Goal: Transaction & Acquisition: Purchase product/service

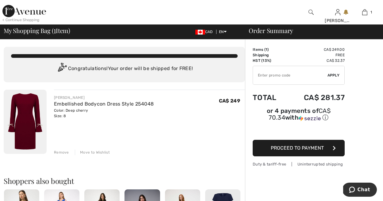
click at [27, 113] on img at bounding box center [25, 122] width 43 height 64
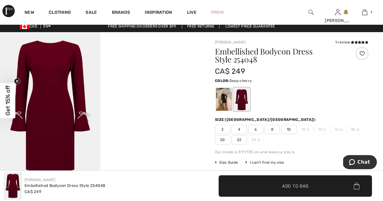
scroll to position [13, 0]
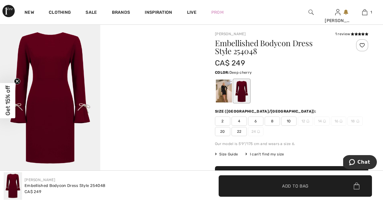
click at [37, 118] on img at bounding box center [50, 99] width 100 height 150
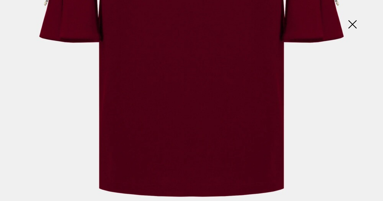
scroll to position [373, 0]
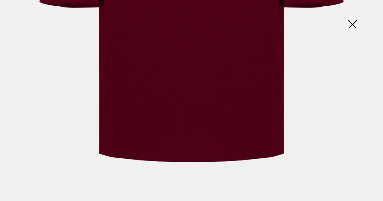
click at [352, 22] on img at bounding box center [352, 25] width 31 height 32
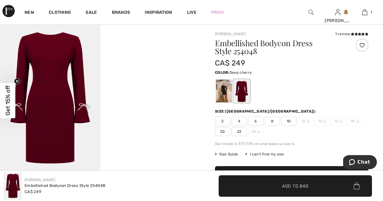
click at [50, 90] on img at bounding box center [50, 99] width 100 height 150
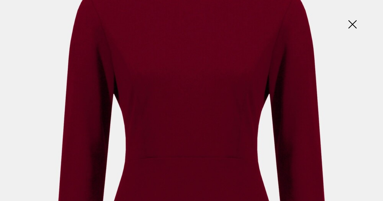
scroll to position [0, 0]
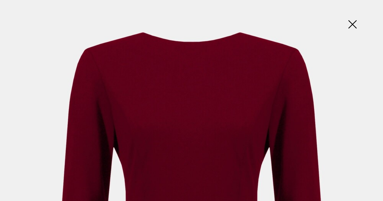
click at [353, 25] on img at bounding box center [352, 25] width 31 height 32
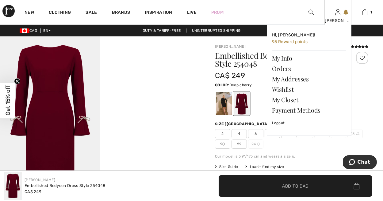
click at [338, 18] on div "[PERSON_NAME]" at bounding box center [338, 20] width 26 height 6
click at [285, 68] on link "Orders" at bounding box center [309, 68] width 74 height 10
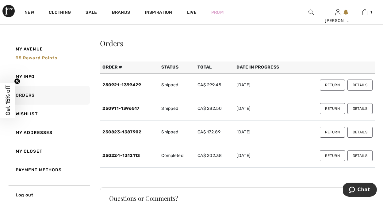
scroll to position [65, 0]
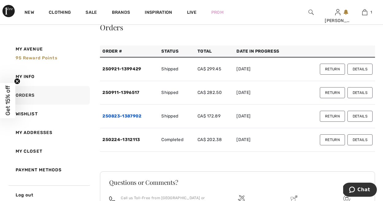
click at [115, 117] on link "250823-1387902" at bounding box center [121, 116] width 39 height 5
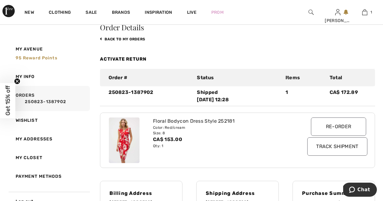
click at [127, 140] on img at bounding box center [124, 141] width 31 height 46
click at [183, 143] on div "CA$ 153.00" at bounding box center [226, 139] width 147 height 7
click at [128, 139] on img at bounding box center [124, 141] width 31 height 46
click at [336, 124] on input "Re-order" at bounding box center [338, 127] width 55 height 18
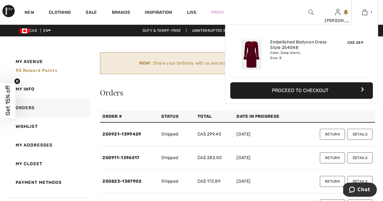
click at [364, 11] on img at bounding box center [364, 12] width 5 height 7
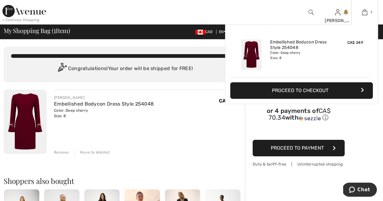
click at [369, 11] on link "1" at bounding box center [365, 12] width 26 height 7
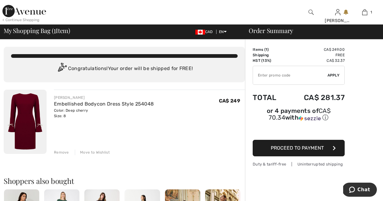
click at [284, 150] on span "Proceed to Payment" at bounding box center [297, 148] width 53 height 6
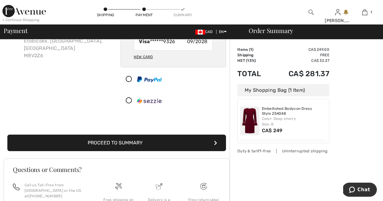
scroll to position [62, 0]
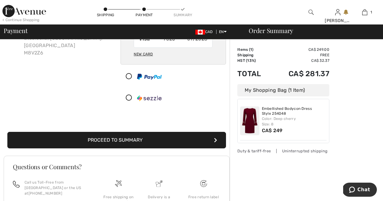
click at [96, 140] on button "Proceed to Summary" at bounding box center [116, 140] width 219 height 17
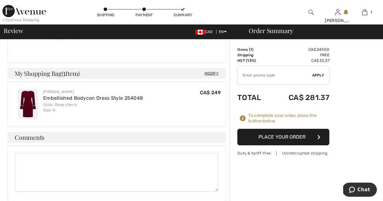
scroll to position [283, 0]
click at [29, 106] on img at bounding box center [28, 104] width 20 height 30
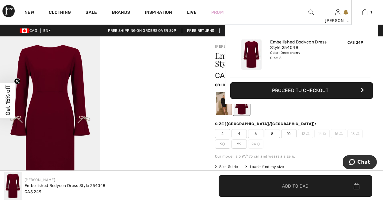
click at [312, 91] on button "Proceed to Checkout" at bounding box center [301, 90] width 143 height 17
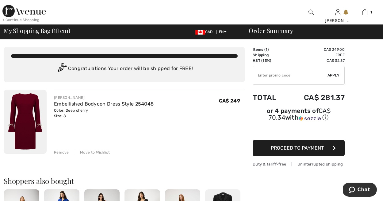
click at [297, 147] on span "Proceed to Payment" at bounding box center [297, 148] width 53 height 6
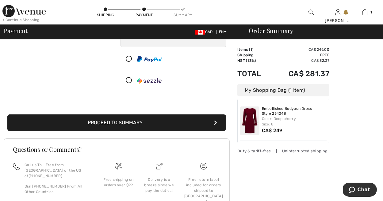
scroll to position [92, 0]
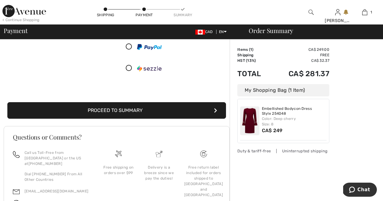
click at [120, 109] on button "Proceed to Summary" at bounding box center [116, 110] width 219 height 17
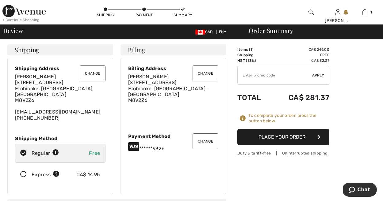
click at [283, 135] on button "Place Your Order" at bounding box center [283, 137] width 92 height 17
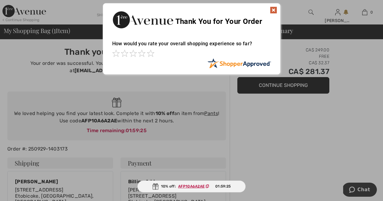
click at [274, 9] on img at bounding box center [273, 9] width 7 height 7
